Goal: Transaction & Acquisition: Subscribe to service/newsletter

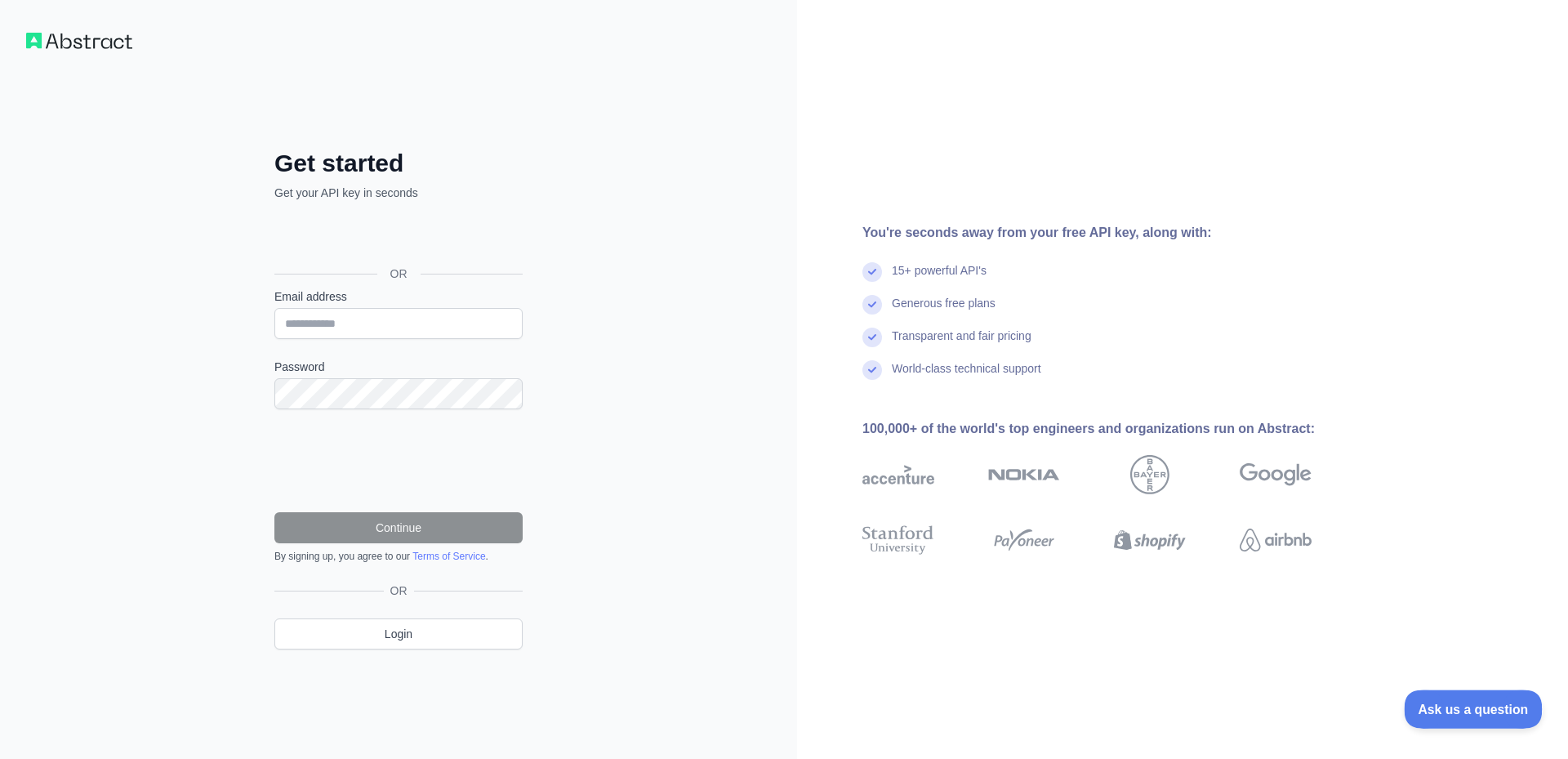
click at [1484, 713] on button "Ask us a question" at bounding box center [1464, 706] width 123 height 34
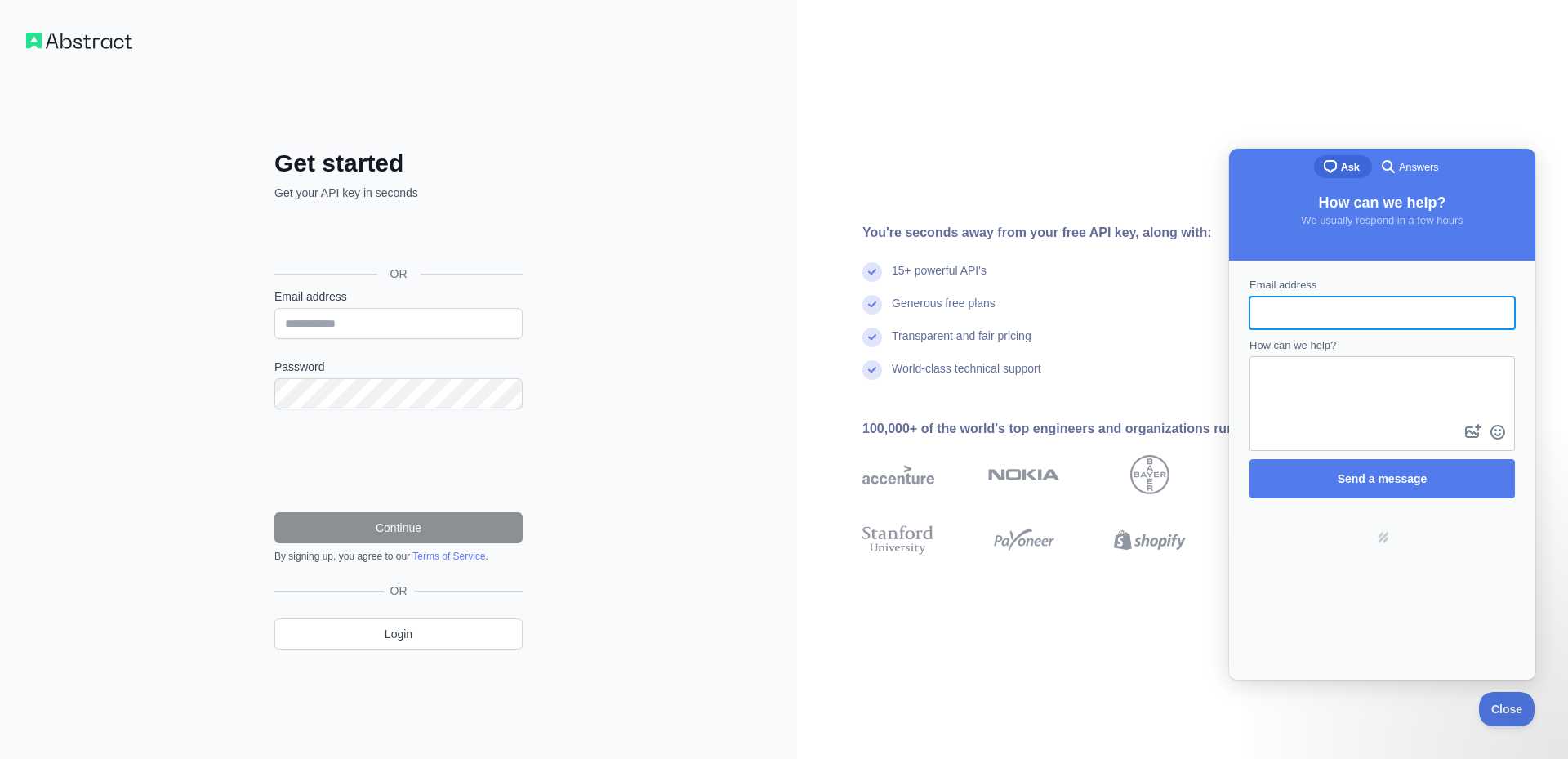
click at [1131, 163] on div "You're seconds away from your free API key, along with: 15+ powerful API's Gene…" at bounding box center [1182, 380] width 771 height 759
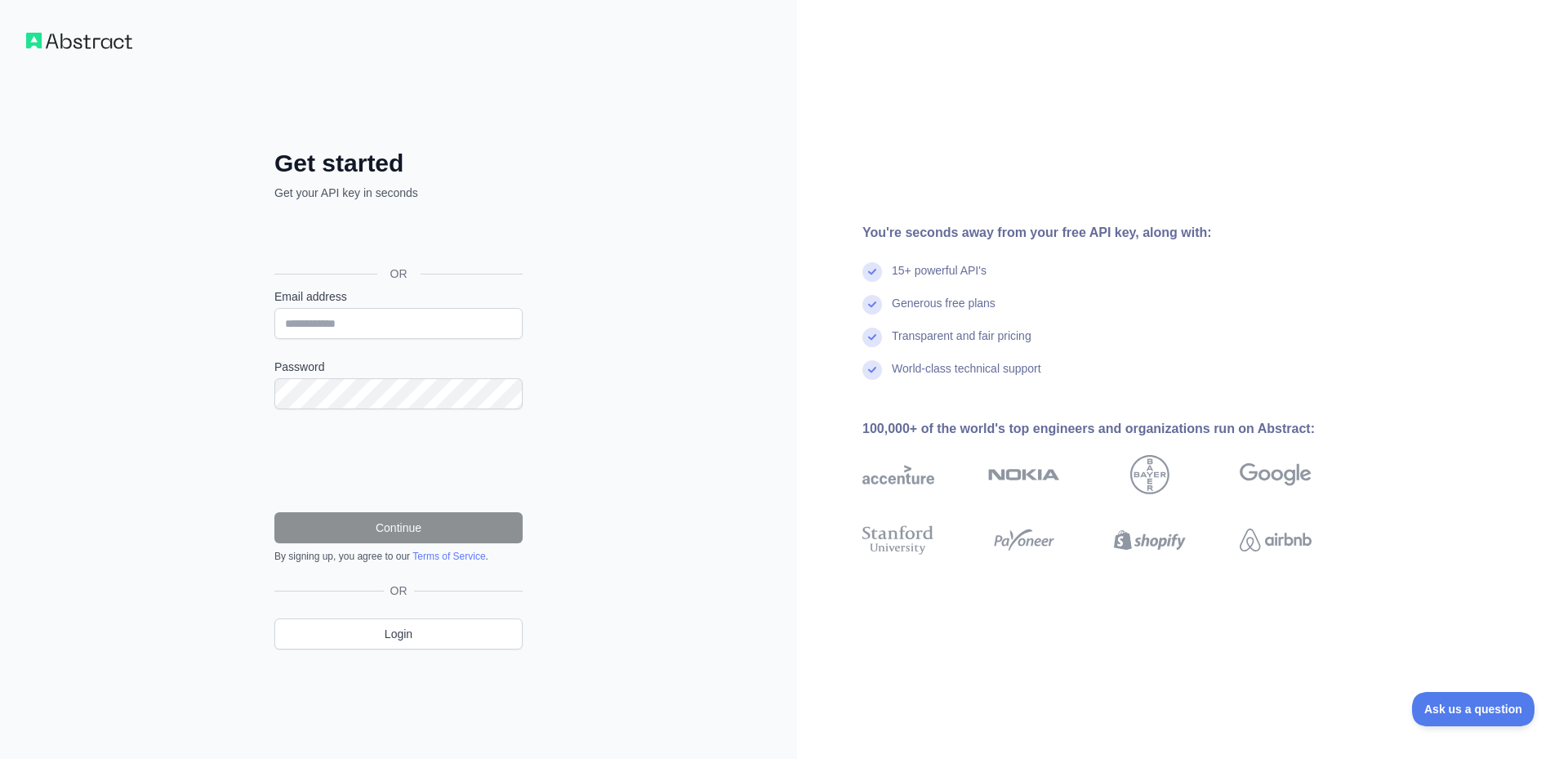
click at [455, 556] on link "Terms of Service" at bounding box center [449, 557] width 73 height 12
